Goal: Task Accomplishment & Management: Manage account settings

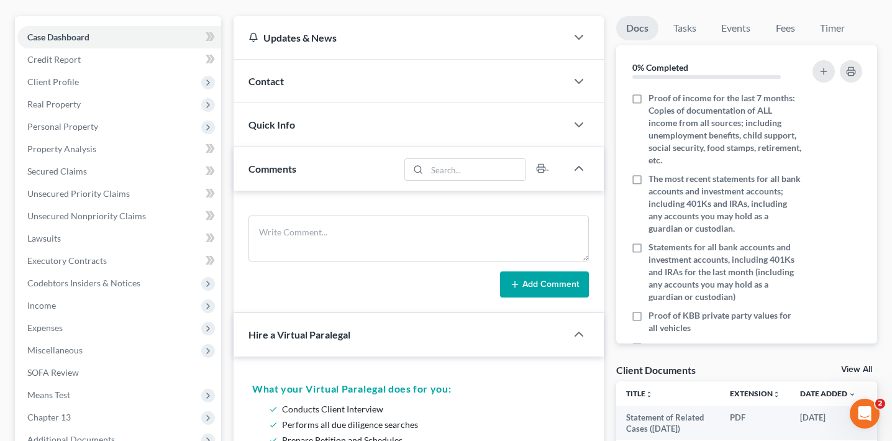
scroll to position [296, 0]
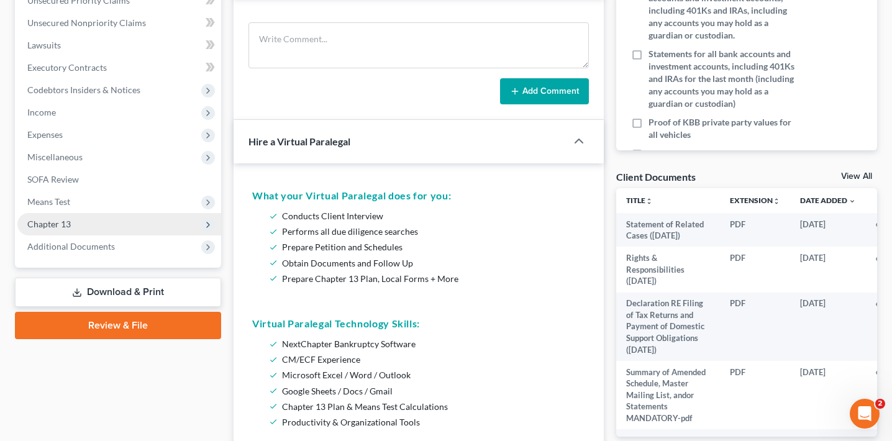
click at [119, 227] on span "Chapter 13" at bounding box center [119, 224] width 204 height 22
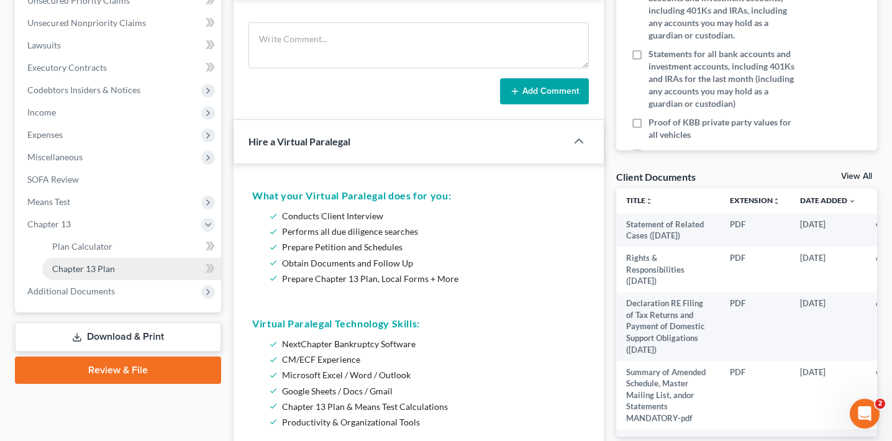
click at [114, 269] on link "Chapter 13 Plan" at bounding box center [131, 269] width 179 height 22
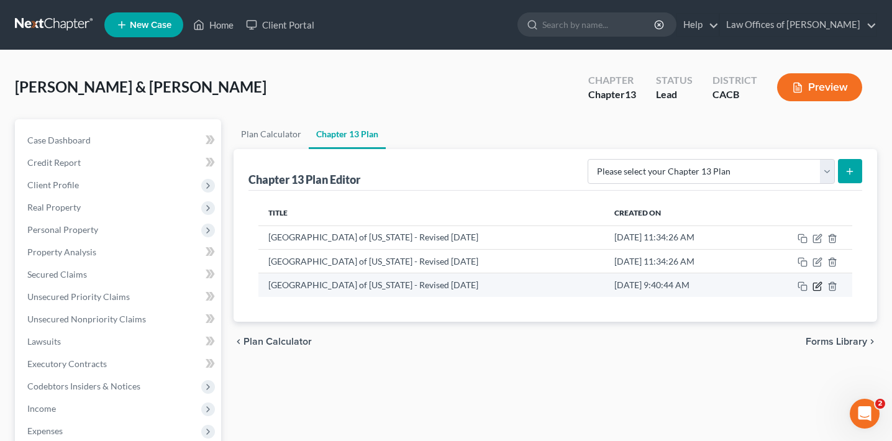
click at [819, 284] on icon "button" at bounding box center [818, 286] width 10 height 10
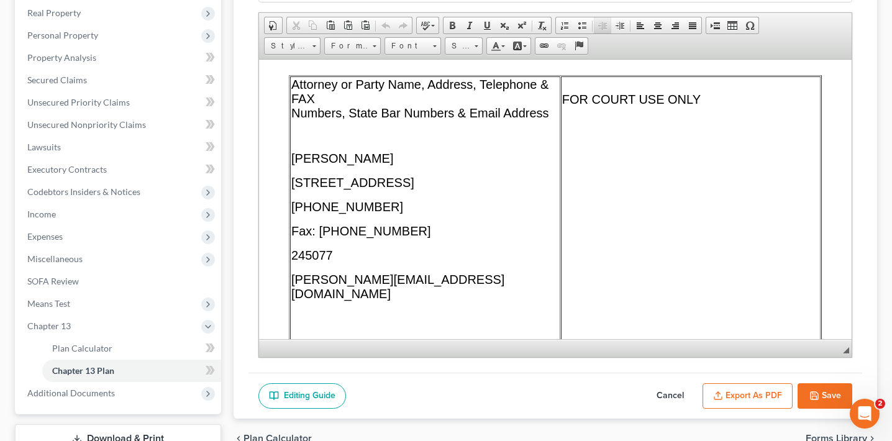
scroll to position [285, 0]
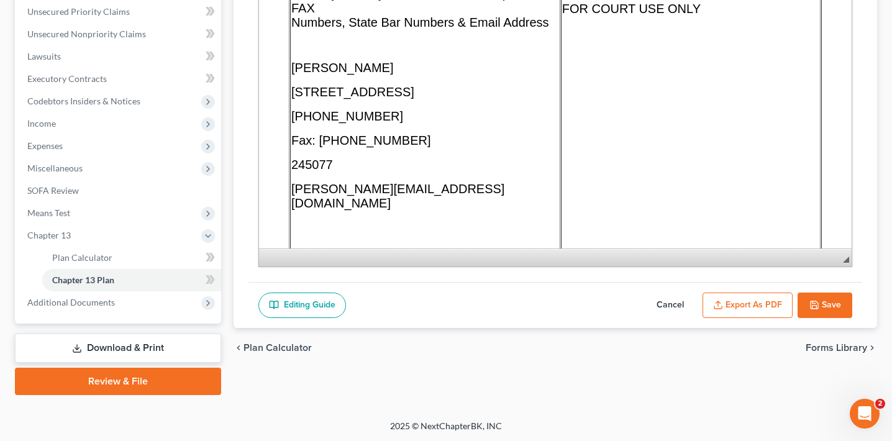
click at [844, 259] on span "◢" at bounding box center [846, 260] width 6 height 6
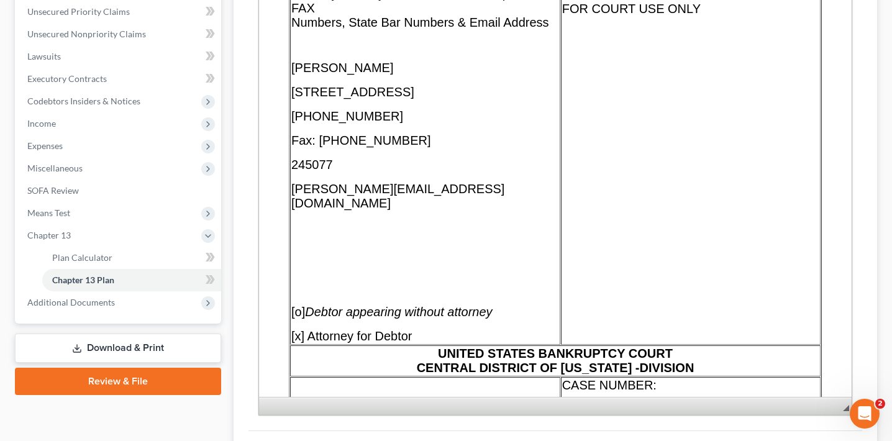
drag, startPoint x: 844, startPoint y: 259, endPoint x: 827, endPoint y: 408, distance: 149.5
click at [828, 408] on span "◢ Elements path" at bounding box center [555, 406] width 593 height 18
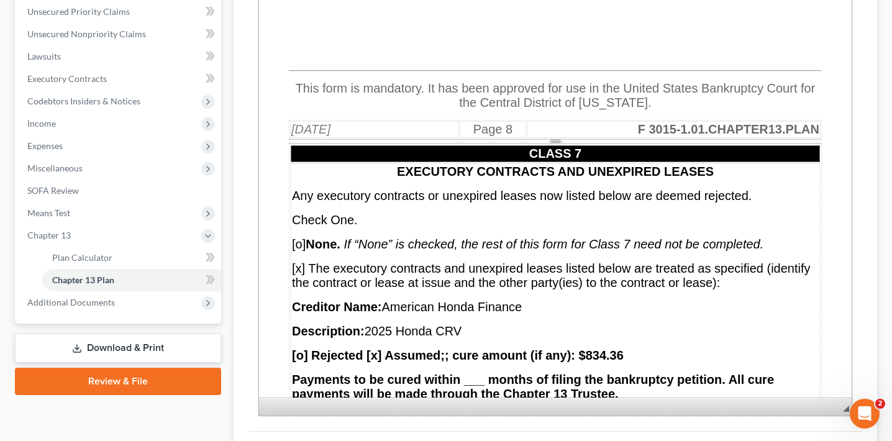
scroll to position [10629, 0]
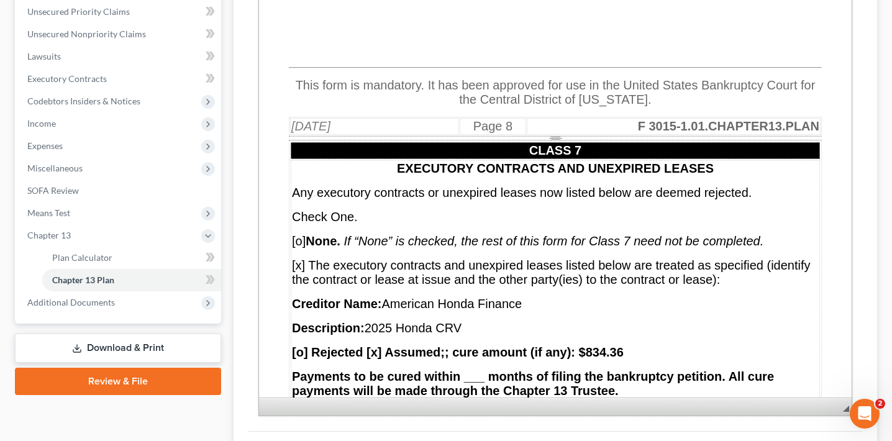
click at [126, 269] on li "Chapter 13 Plan" at bounding box center [131, 280] width 179 height 22
click at [129, 259] on link "Plan Calculator" at bounding box center [131, 258] width 179 height 22
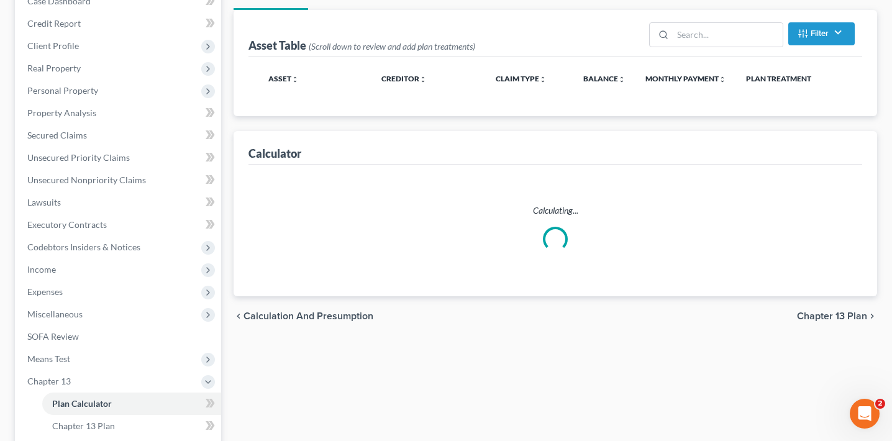
scroll to position [154, 0]
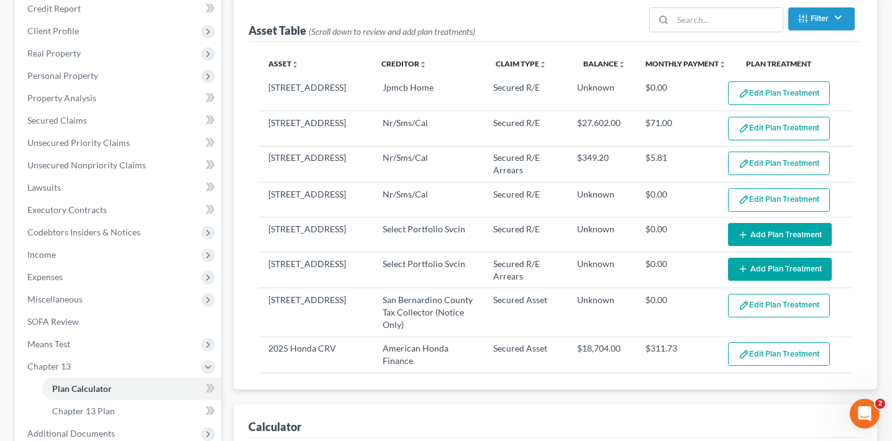
select select "59"
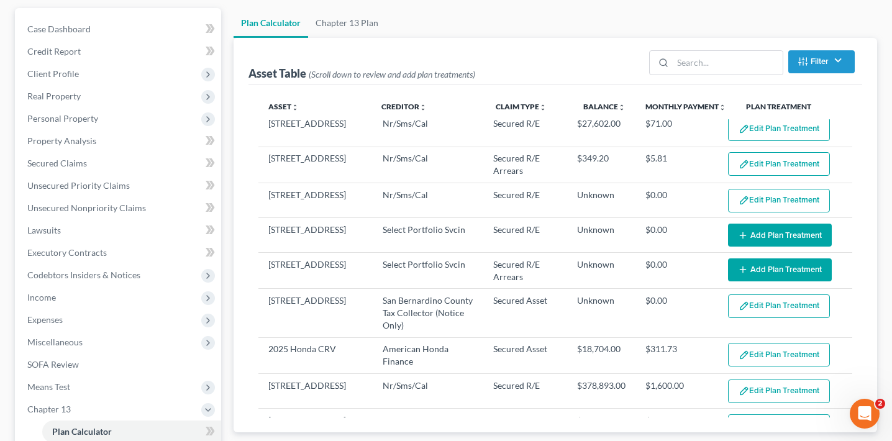
scroll to position [0, 0]
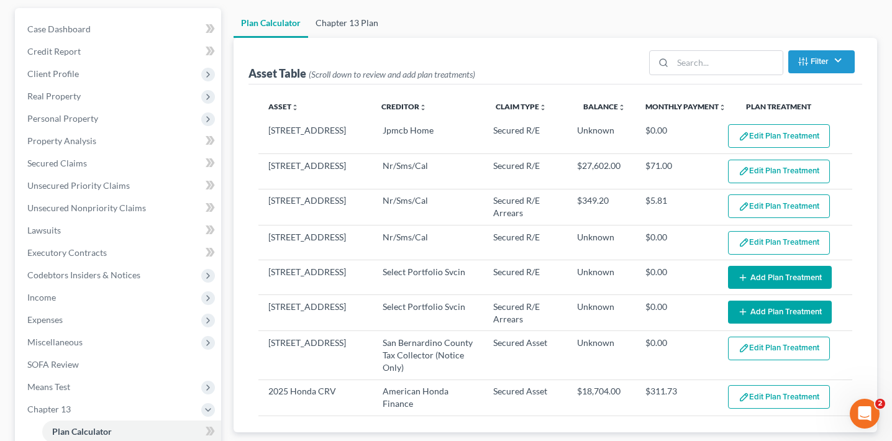
click at [366, 14] on link "Chapter 13 Plan" at bounding box center [347, 23] width 78 height 30
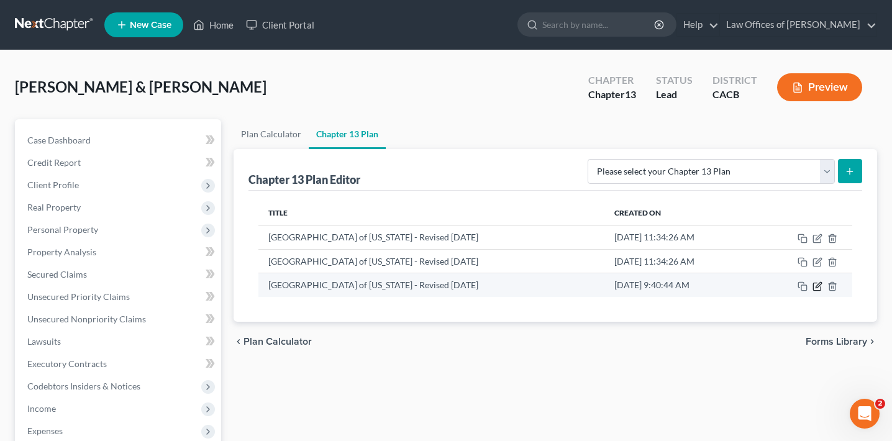
click at [819, 286] on icon "button" at bounding box center [818, 286] width 10 height 10
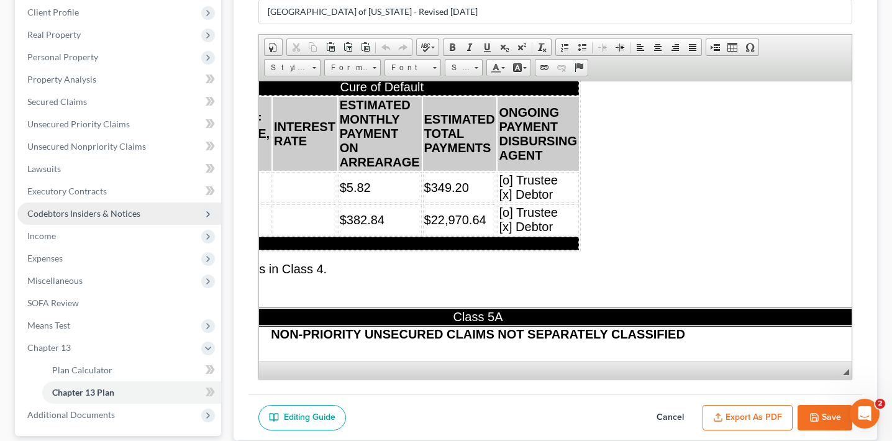
scroll to position [173, 0]
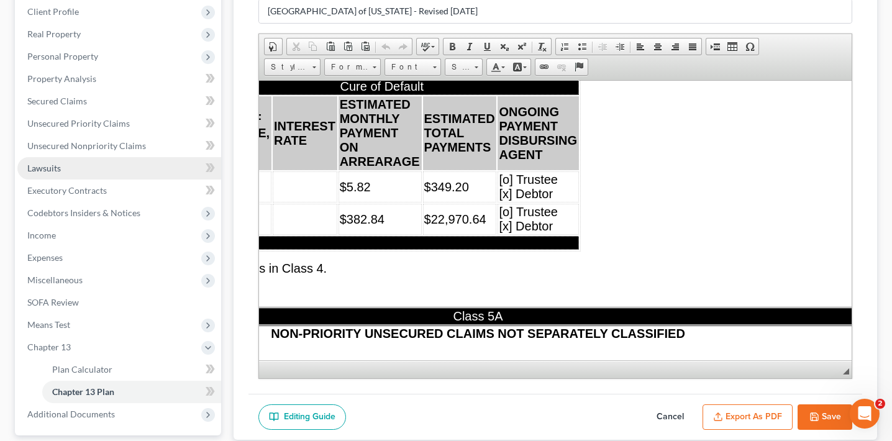
click at [123, 157] on link "Lawsuits" at bounding box center [119, 168] width 204 height 22
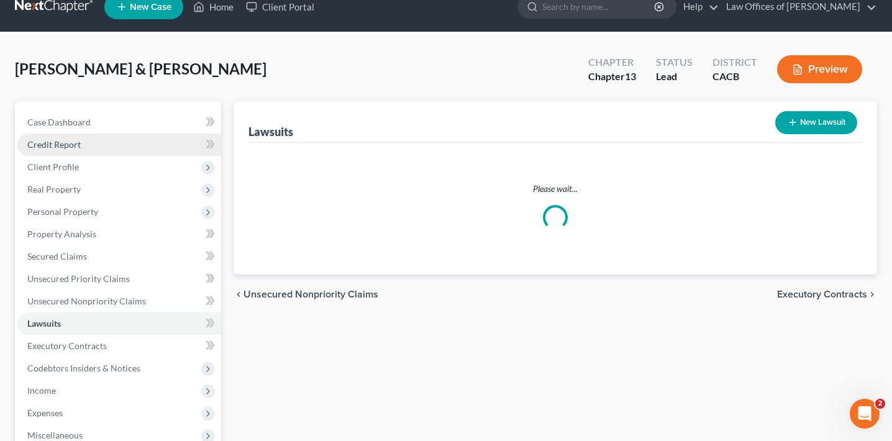
scroll to position [1, 0]
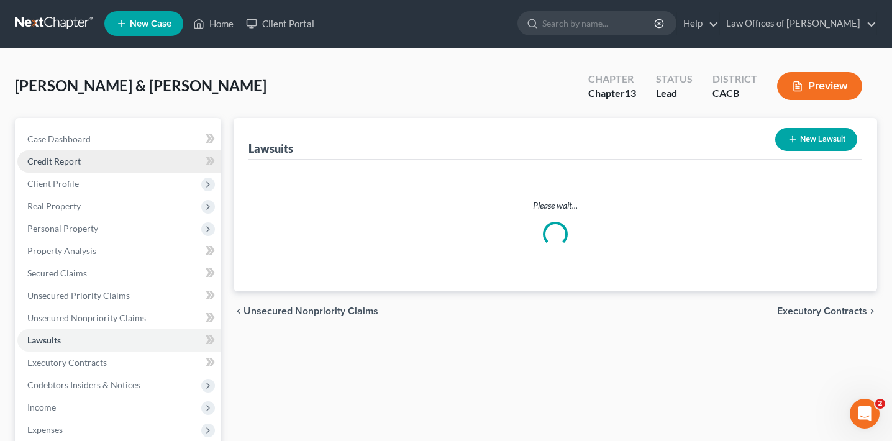
click at [124, 150] on link "Credit Report" at bounding box center [119, 161] width 204 height 22
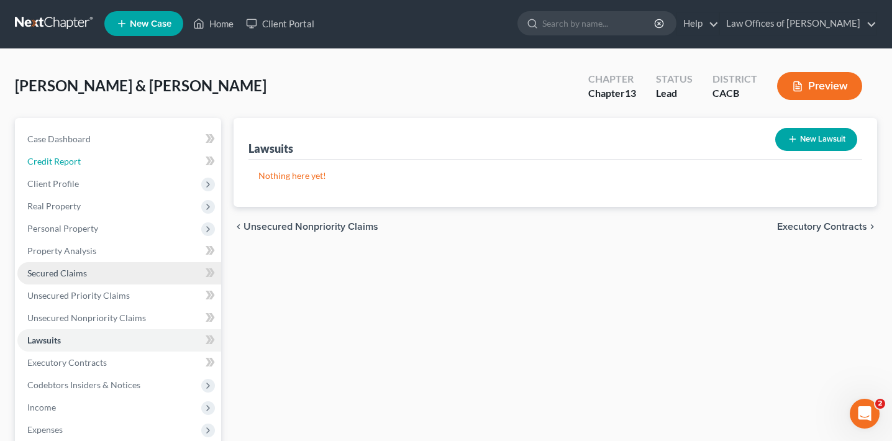
scroll to position [0, 0]
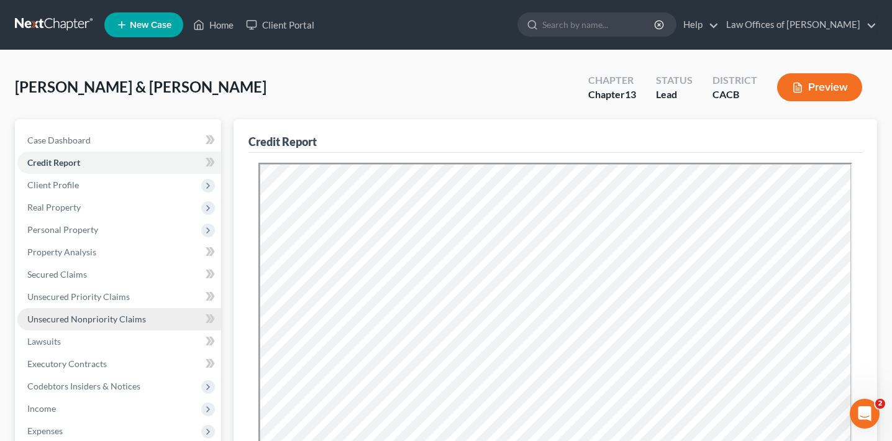
click at [117, 318] on span "Unsecured Nonpriority Claims" at bounding box center [86, 319] width 119 height 11
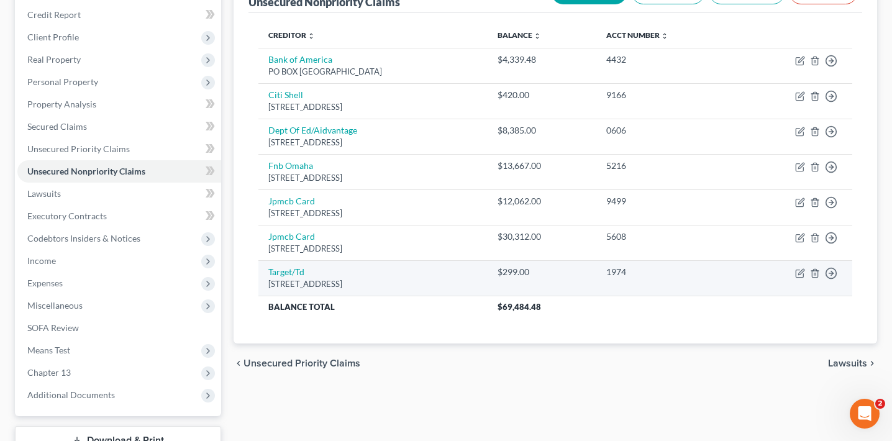
scroll to position [147, 0]
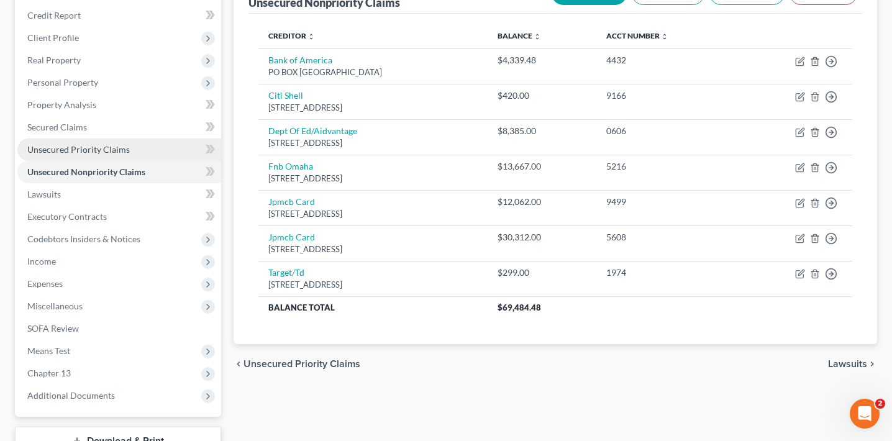
click at [104, 147] on span "Unsecured Priority Claims" at bounding box center [78, 149] width 103 height 11
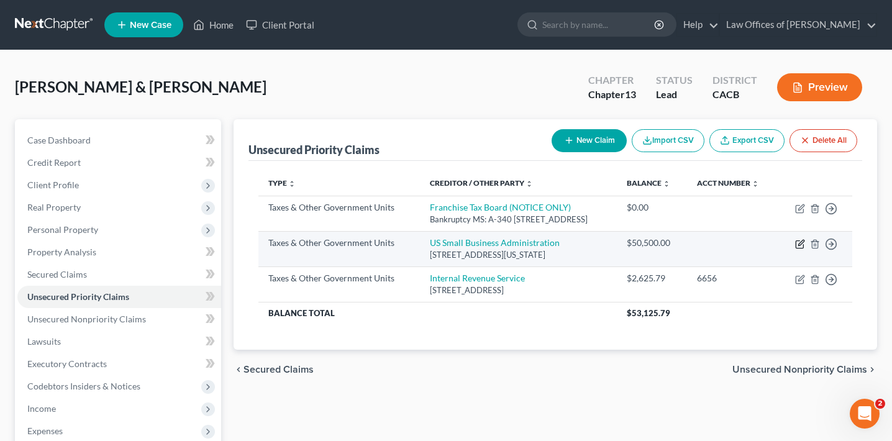
click at [800, 244] on icon "button" at bounding box center [800, 244] width 10 height 10
select select "4"
select select "8"
select select "0"
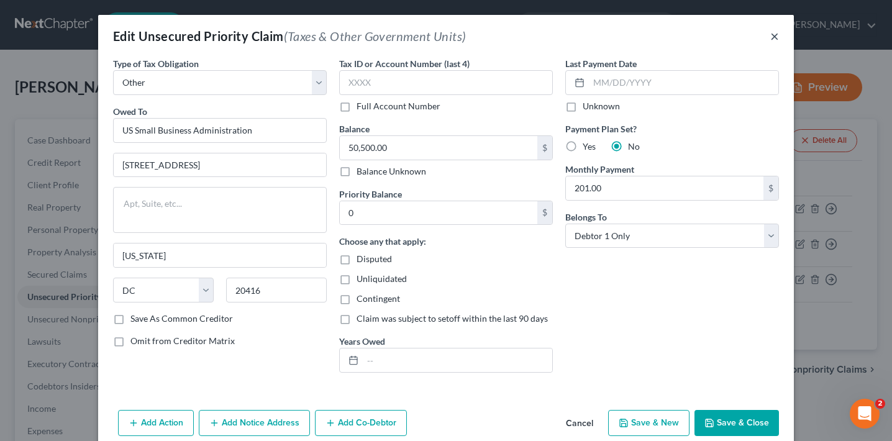
click at [775, 35] on button "×" at bounding box center [775, 36] width 9 height 15
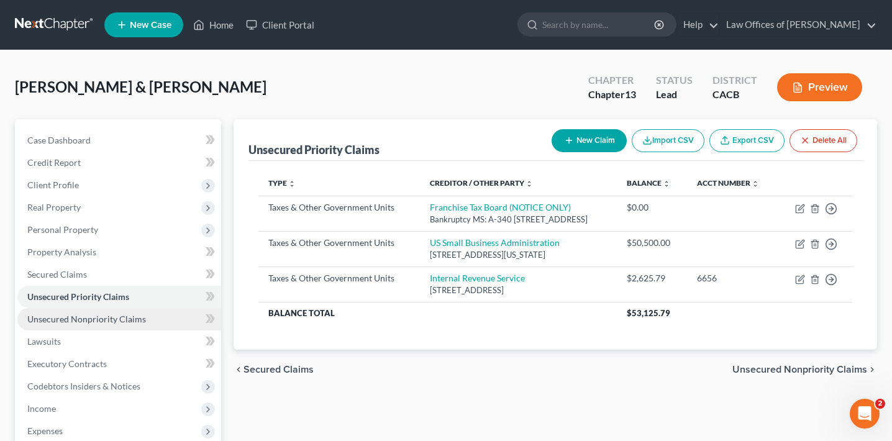
click at [129, 322] on span "Unsecured Nonpriority Claims" at bounding box center [86, 319] width 119 height 11
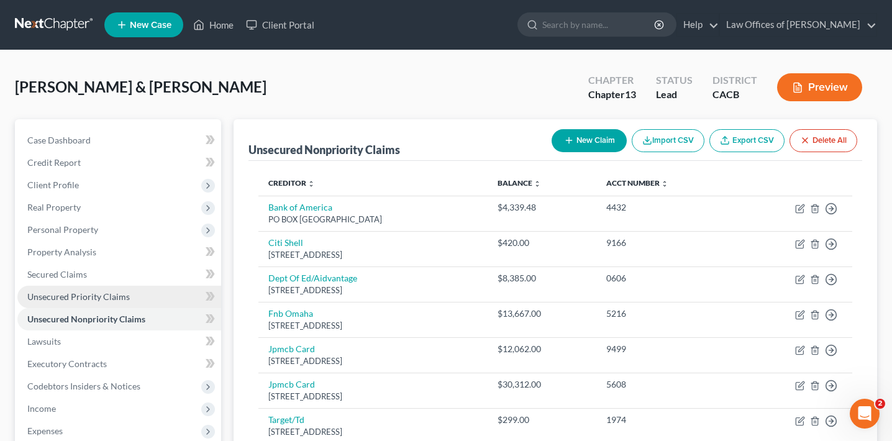
click at [127, 289] on link "Unsecured Priority Claims" at bounding box center [119, 297] width 204 height 22
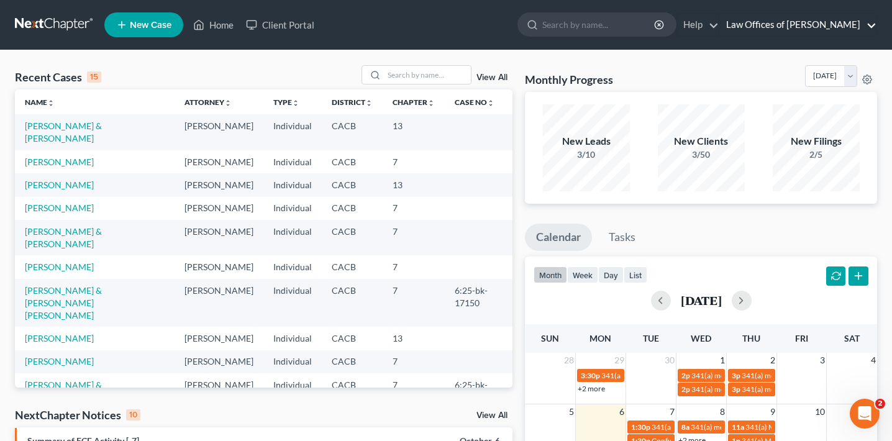
click at [815, 30] on link "Law Offices of [PERSON_NAME]" at bounding box center [798, 25] width 157 height 22
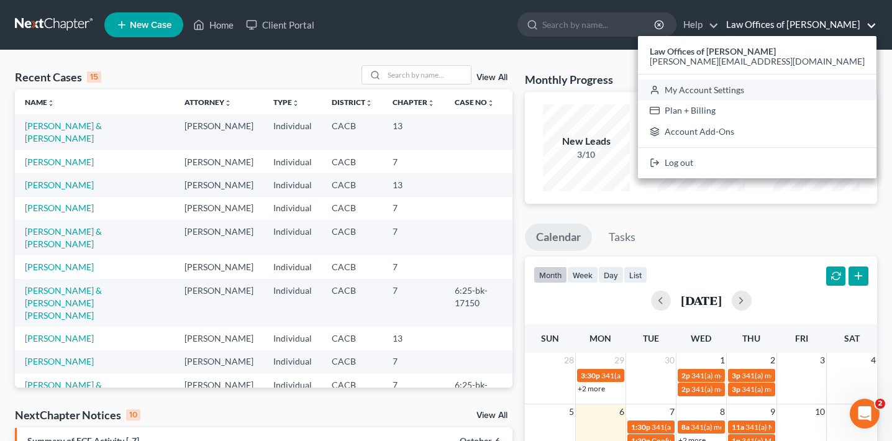
click at [778, 91] on link "My Account Settings" at bounding box center [757, 90] width 239 height 21
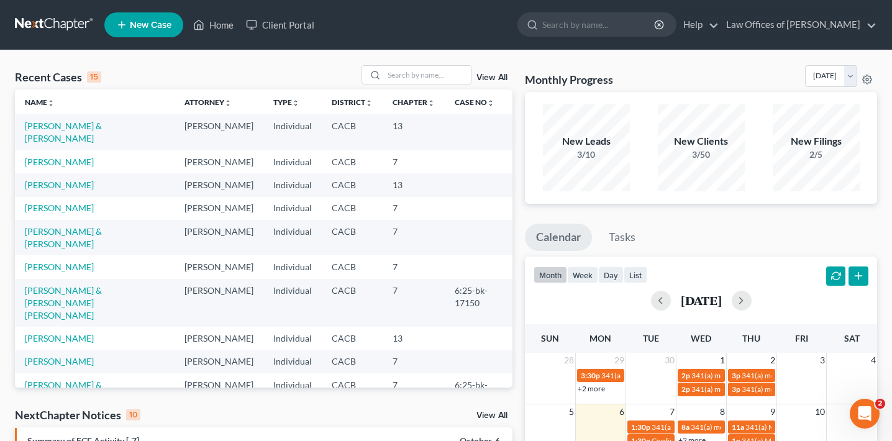
select select "29"
select select "4"
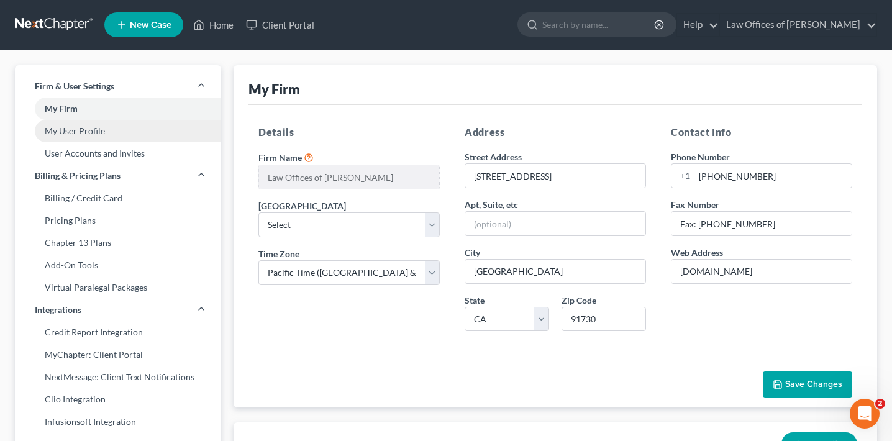
click at [118, 126] on link "My User Profile" at bounding box center [118, 131] width 206 height 22
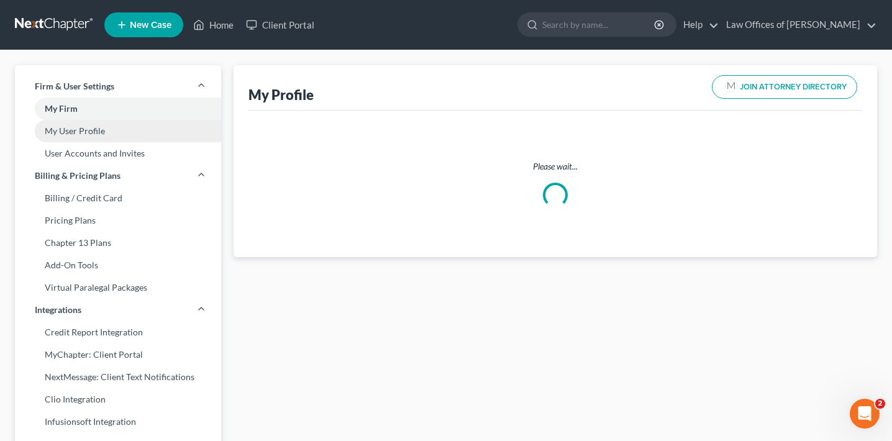
select select "4"
select select "7"
select select "attorney"
select select "1"
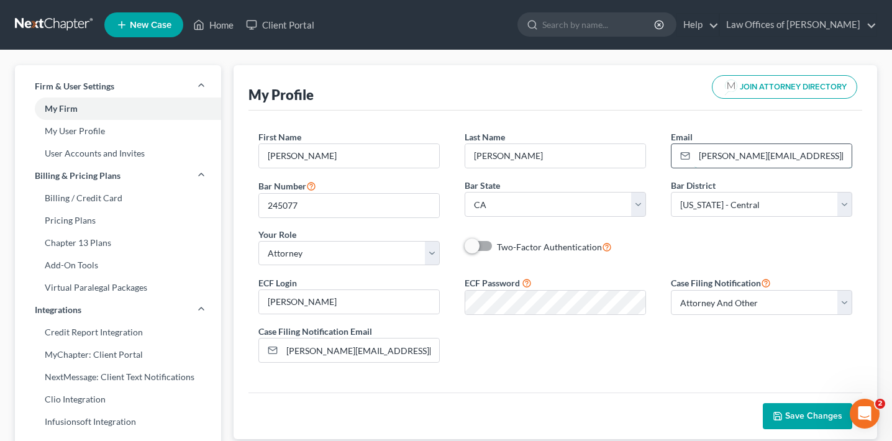
click at [753, 162] on input "[PERSON_NAME][EMAIL_ADDRESS][DOMAIN_NAME]" at bounding box center [773, 156] width 157 height 24
paste input "[EMAIL_ADDRESS]"
type input "[EMAIL_ADDRESS][DOMAIN_NAME]"
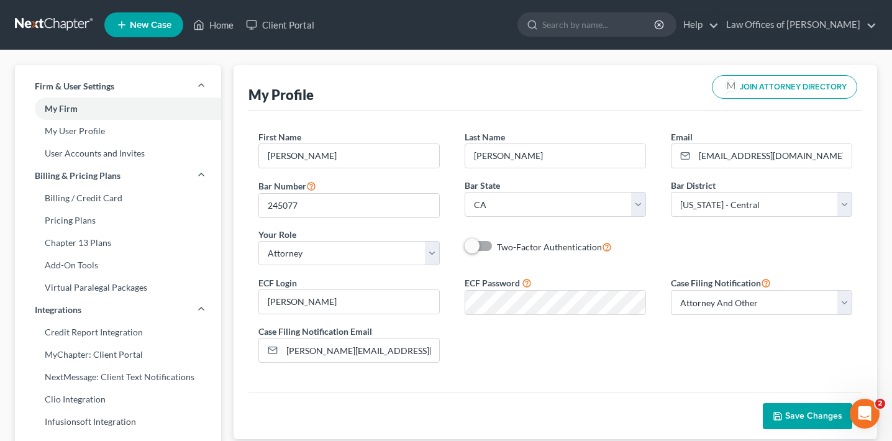
click at [667, 342] on div "ECF Login [PERSON_NAME] ECF Password Case Filing Notification Select Attorney O…" at bounding box center [555, 324] width 619 height 98
click at [788, 418] on span "Save Changes" at bounding box center [813, 416] width 57 height 11
